Goal: Task Accomplishment & Management: Manage account settings

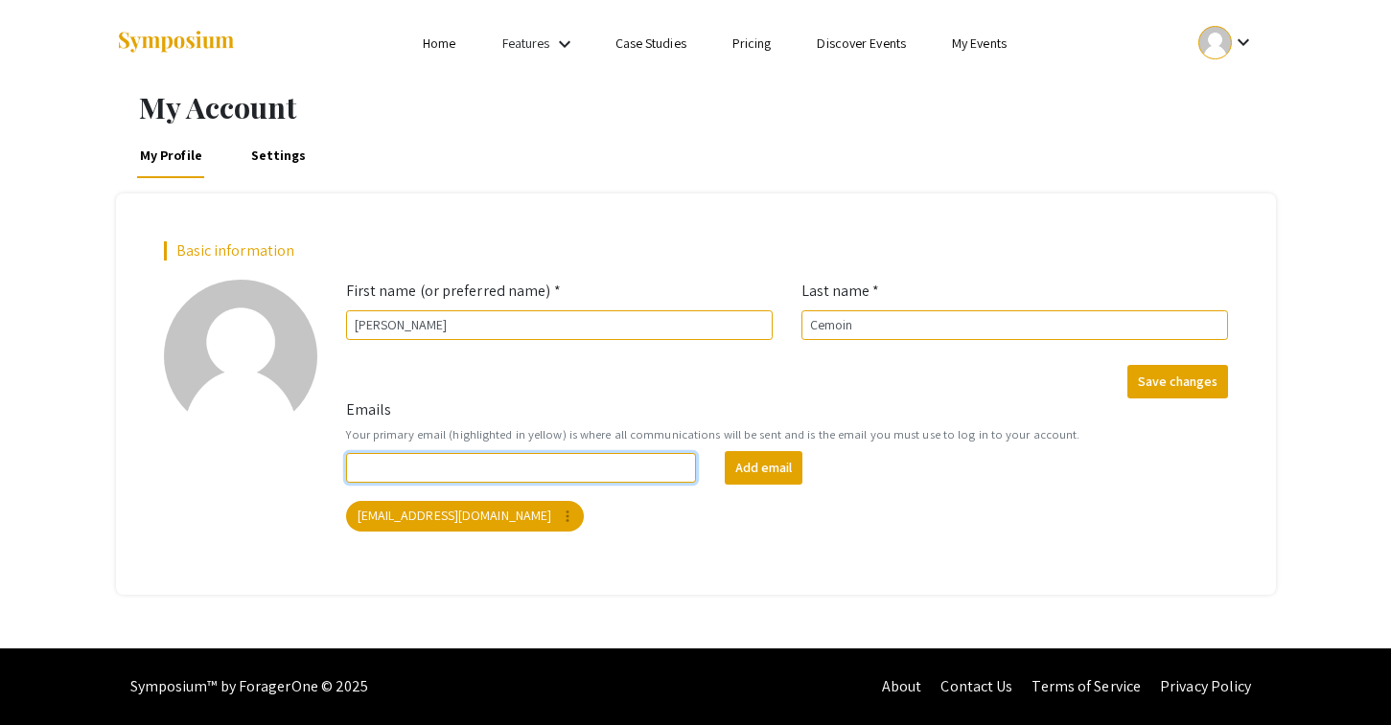
click at [602, 472] on input "Emails" at bounding box center [521, 468] width 351 height 30
type input "[EMAIL_ADDRESS][DOMAIN_NAME]"
click at [735, 471] on button "Add email" at bounding box center [764, 468] width 78 height 34
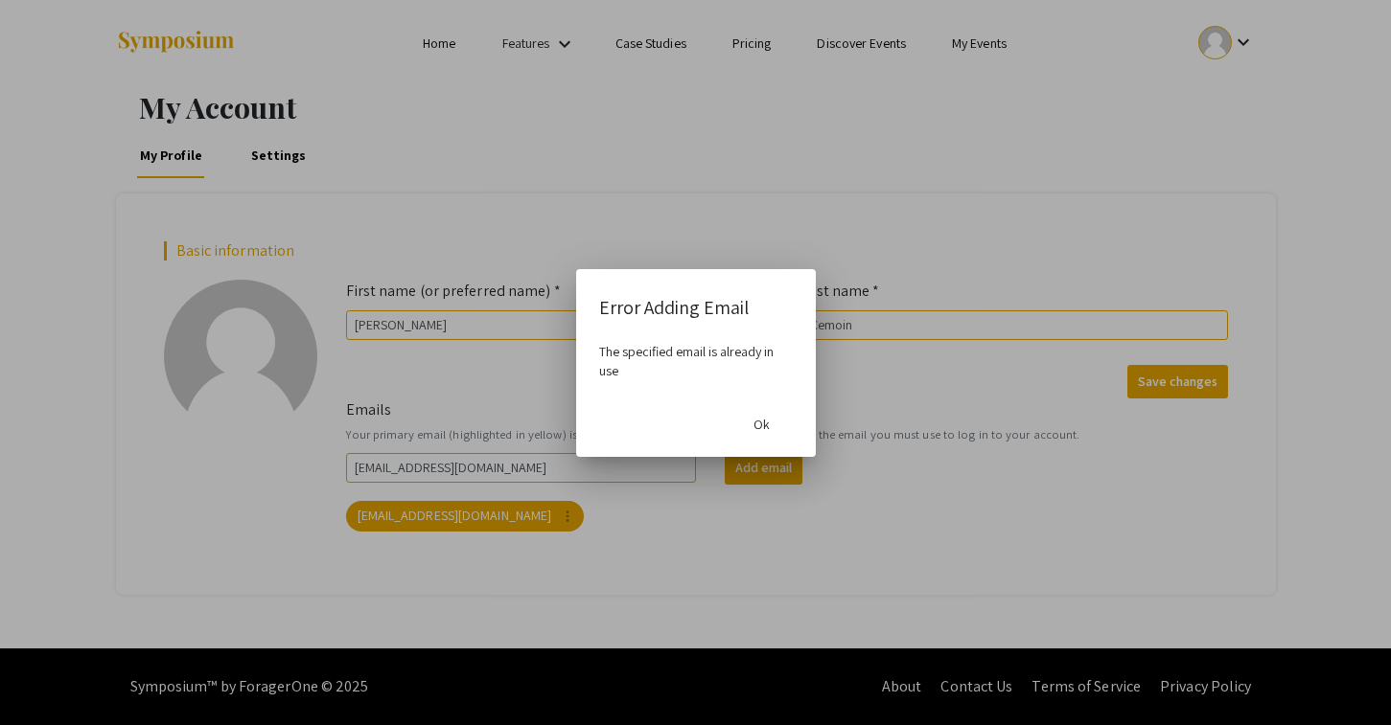
click at [764, 432] on span "Ok" at bounding box center [761, 424] width 16 height 17
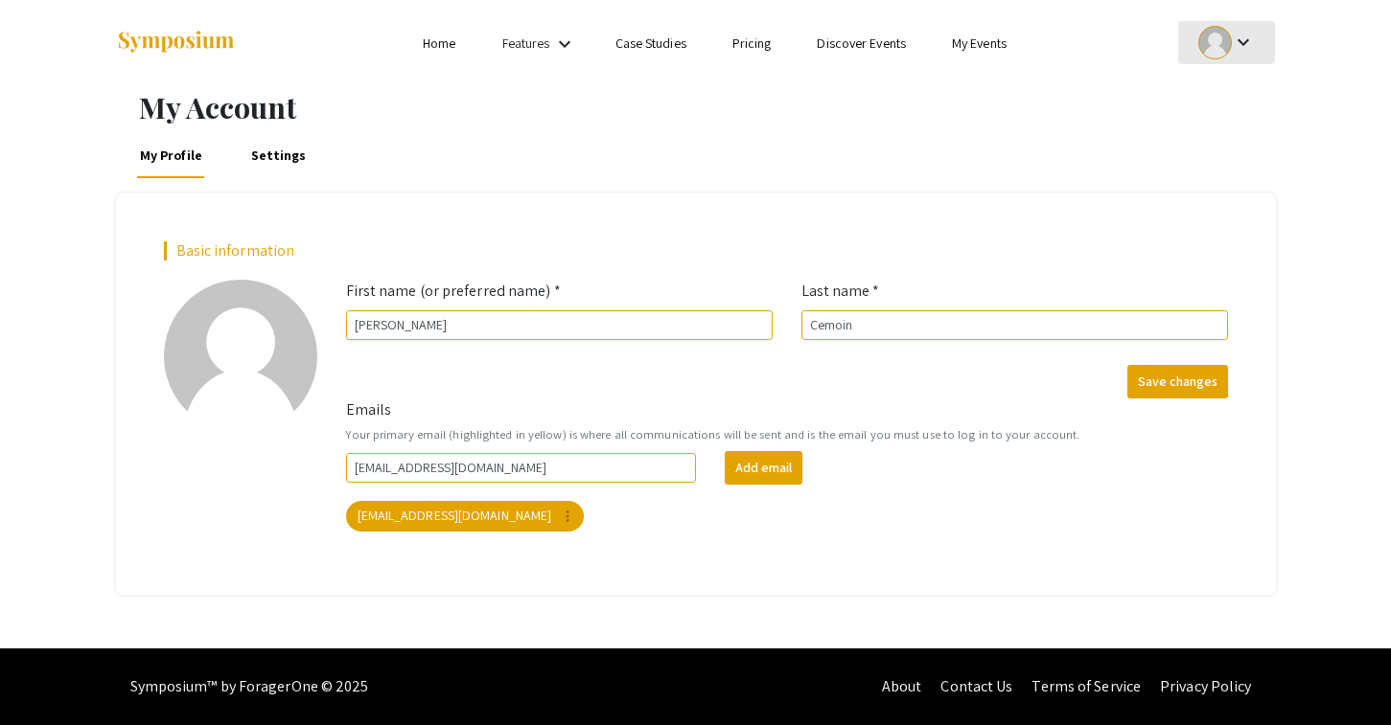
click at [1210, 45] on div at bounding box center [1215, 43] width 34 height 34
click at [1215, 154] on button "My Submissions" at bounding box center [1237, 141] width 118 height 46
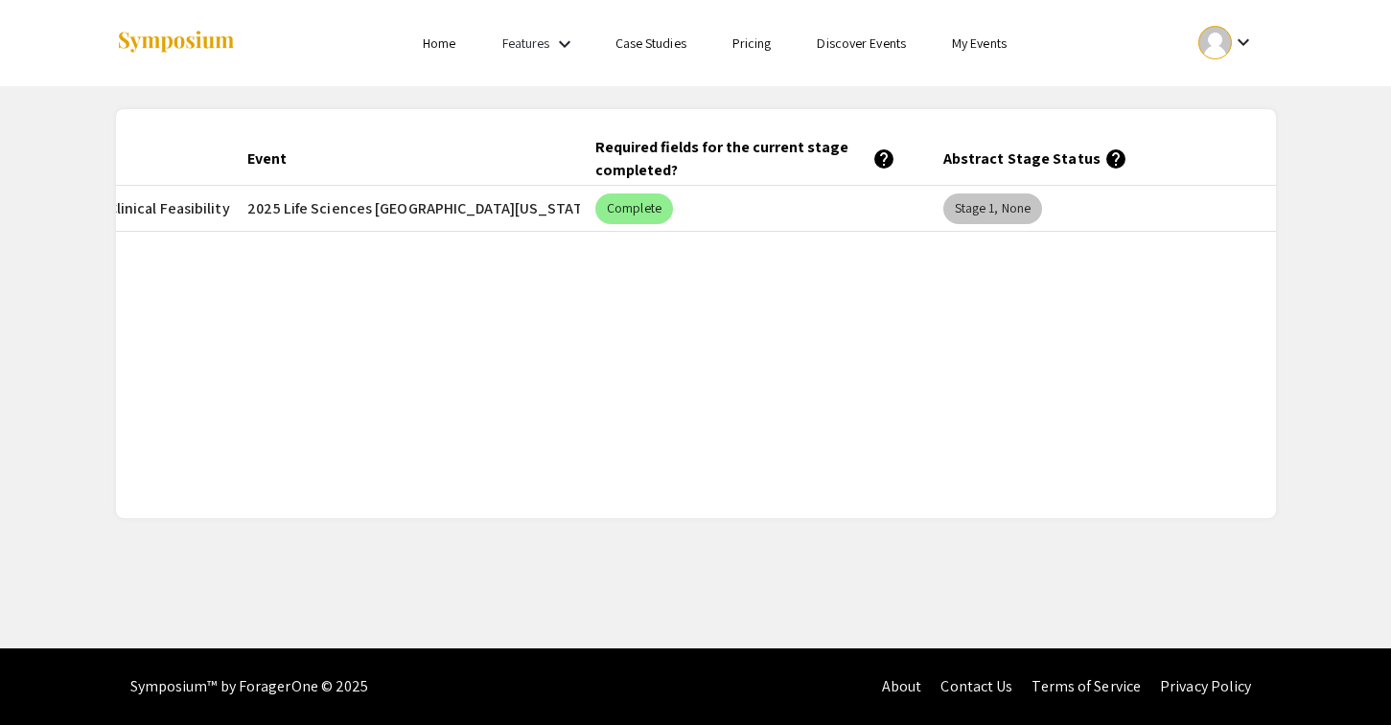
scroll to position [0, 314]
click at [1001, 211] on mat-chip "Stage 1, None" at bounding box center [992, 209] width 99 height 31
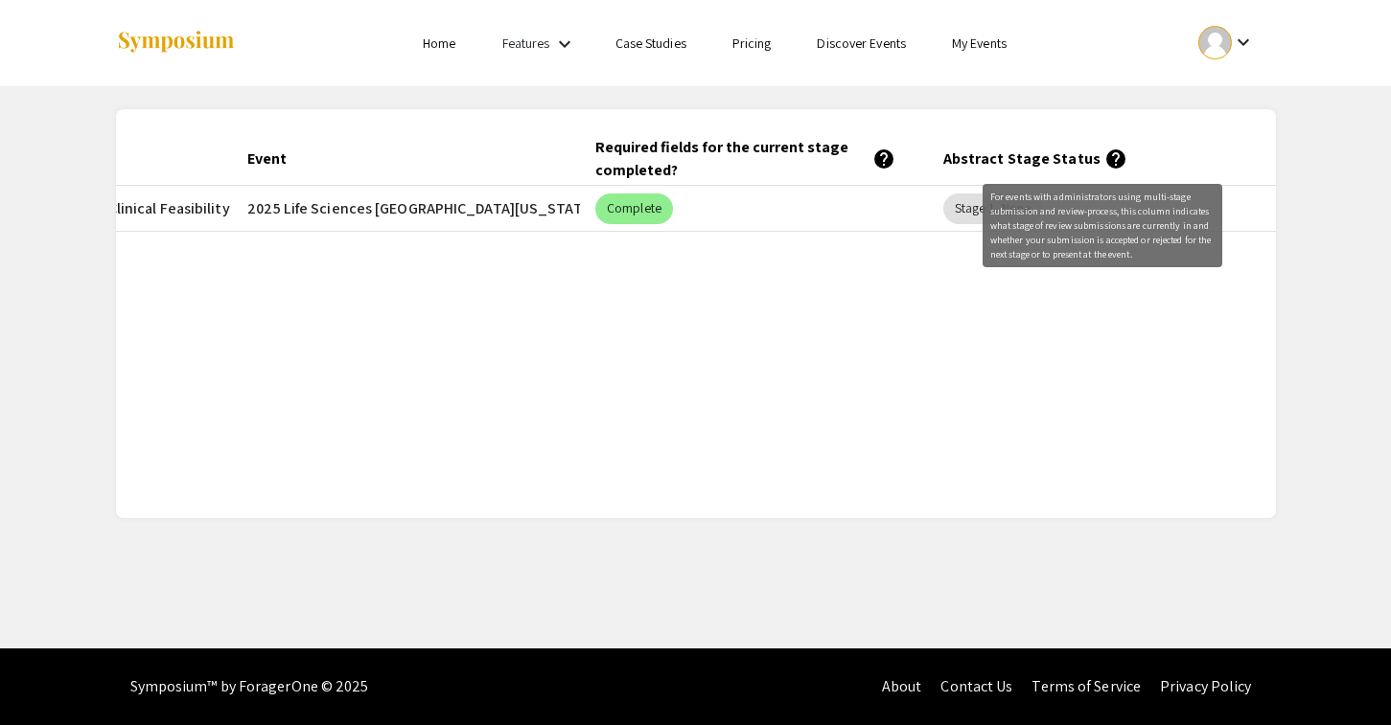
click at [1104, 161] on mat-icon "help" at bounding box center [1115, 159] width 23 height 23
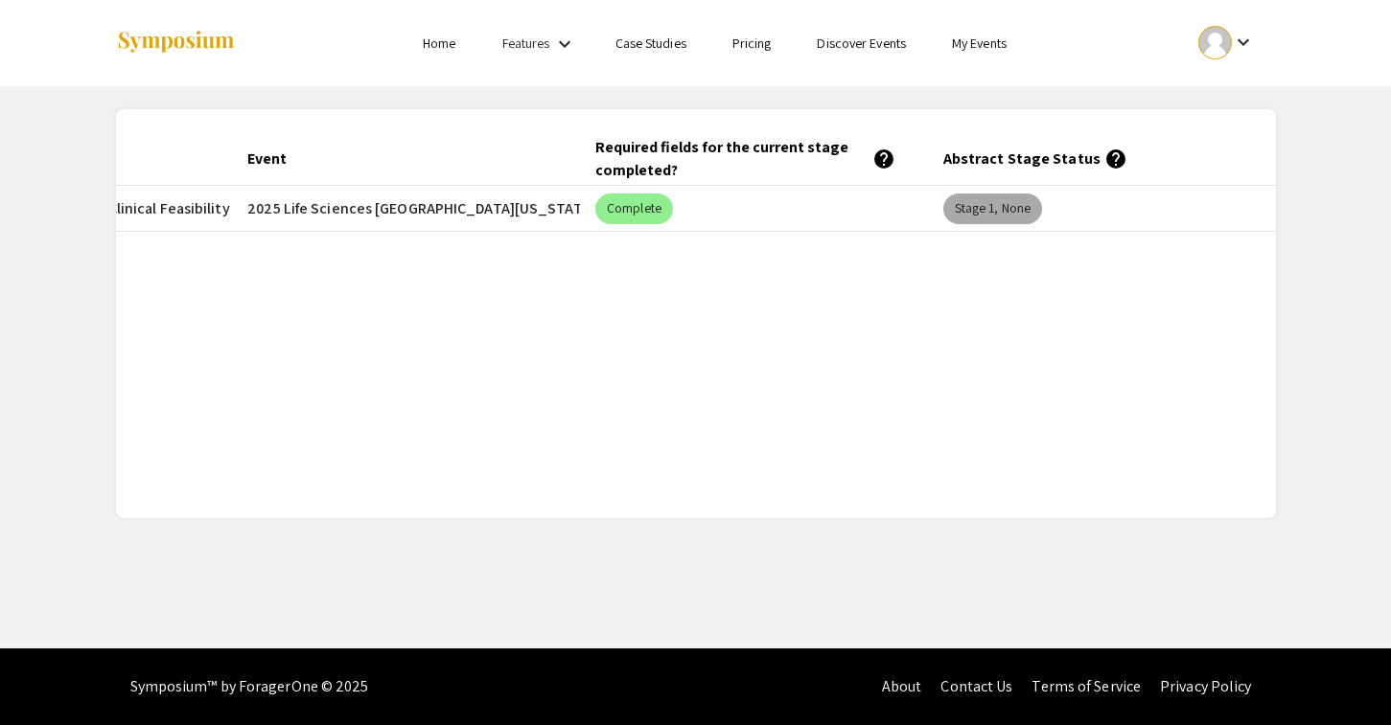
click at [993, 216] on mat-chip "Stage 1, None" at bounding box center [992, 209] width 99 height 31
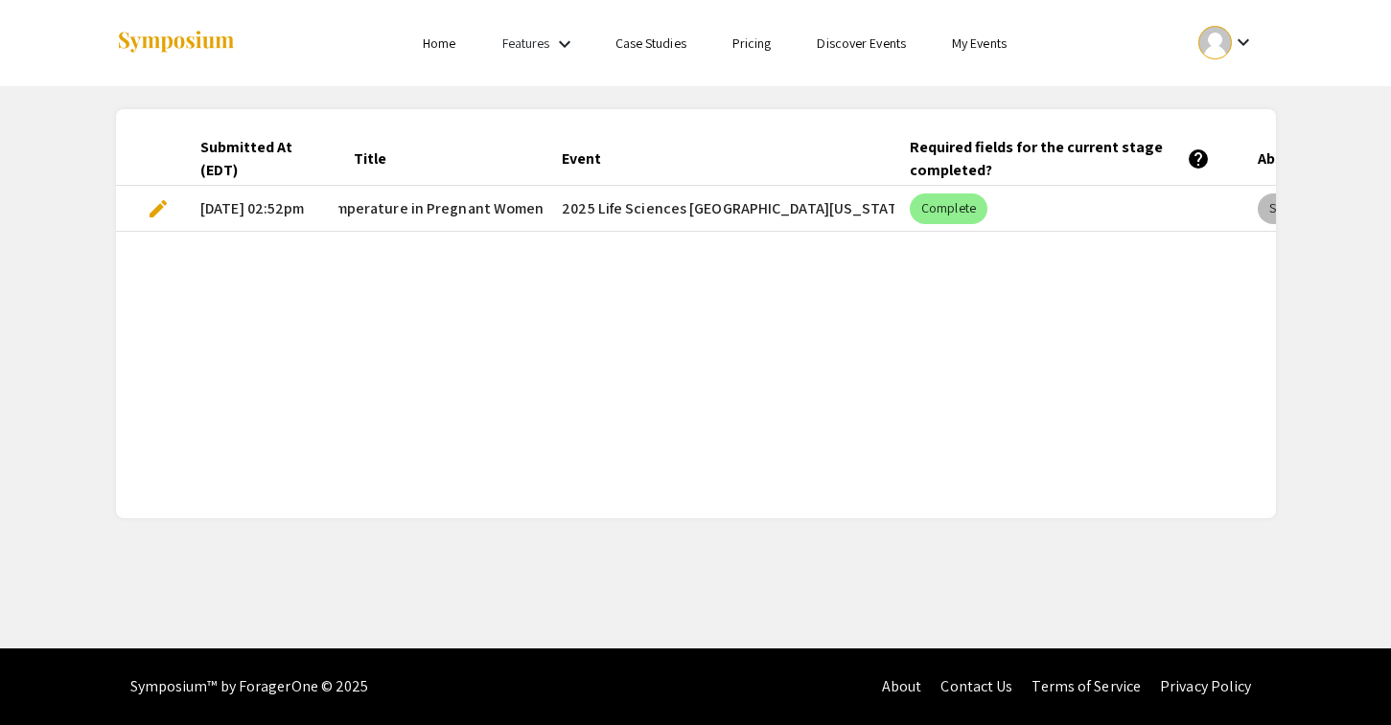
scroll to position [0, 621]
